Goal: Transaction & Acquisition: Subscribe to service/newsletter

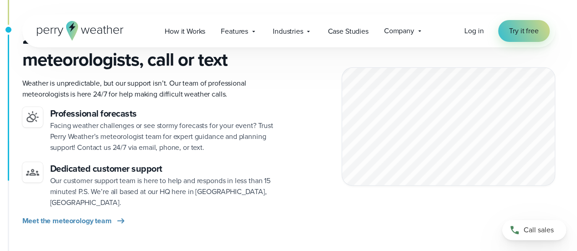
scroll to position [1274, 0]
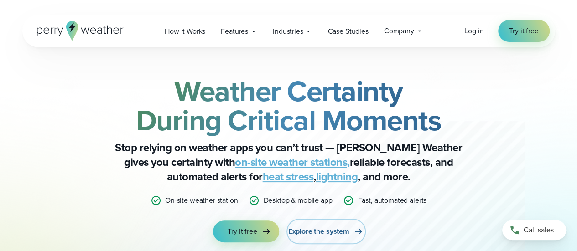
click at [343, 228] on span "Explore the system" at bounding box center [318, 231] width 61 height 11
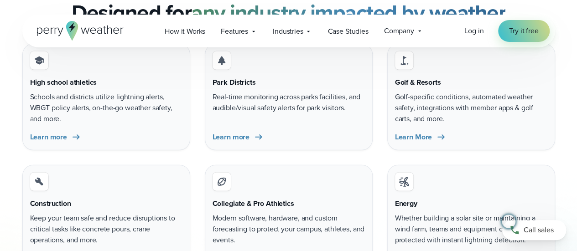
scroll to position [2749, 0]
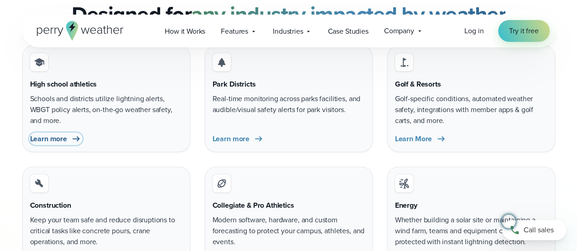
click at [52, 139] on span "Learn more" at bounding box center [48, 139] width 37 height 11
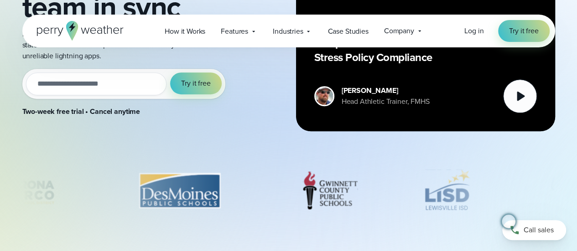
scroll to position [153, 0]
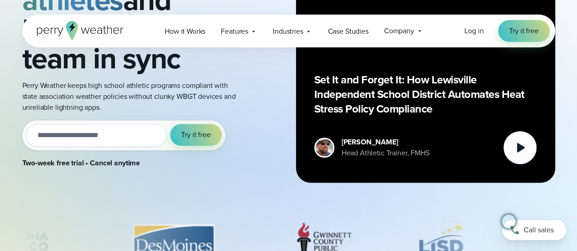
click at [116, 144] on input "email" at bounding box center [96, 135] width 141 height 23
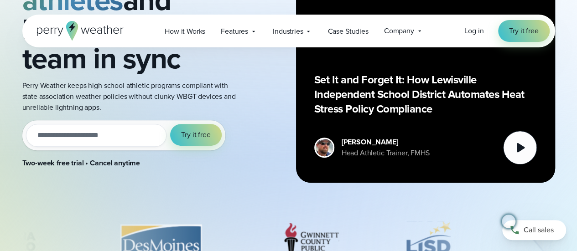
type input "**********"
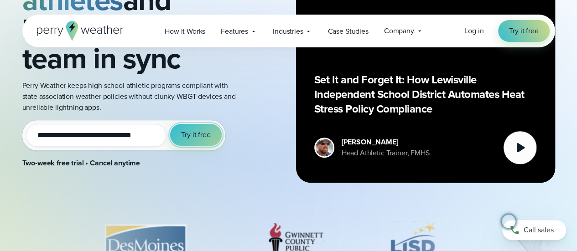
click at [186, 140] on span "Try it free" at bounding box center [195, 134] width 29 height 11
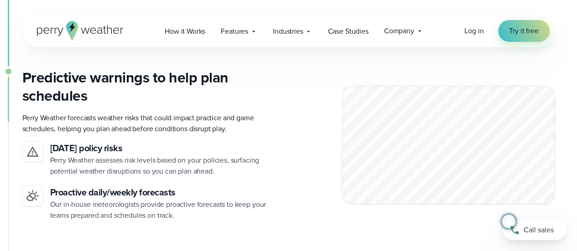
scroll to position [2483, 0]
